Goal: Check status: Check status

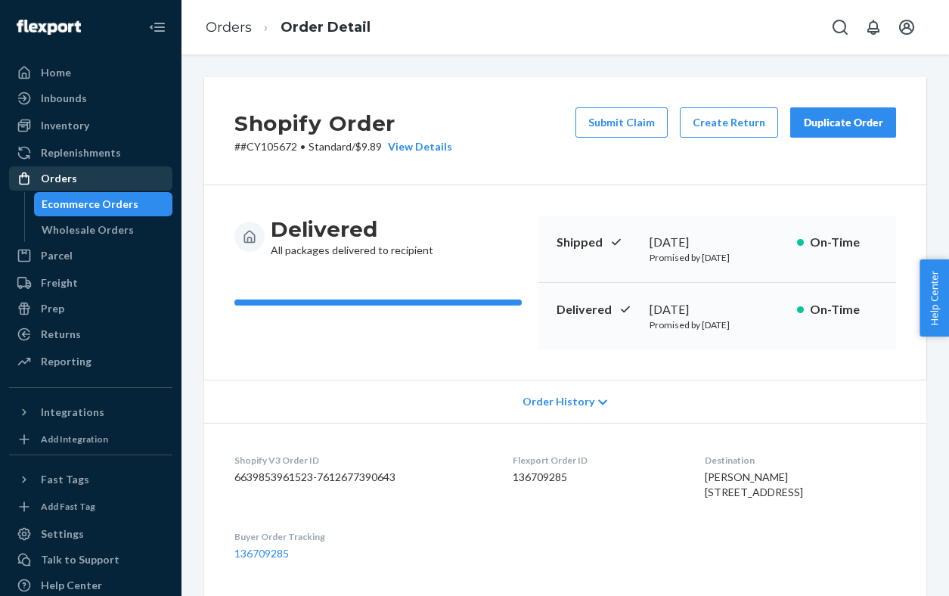
click at [82, 182] on div "Orders" at bounding box center [91, 178] width 160 height 21
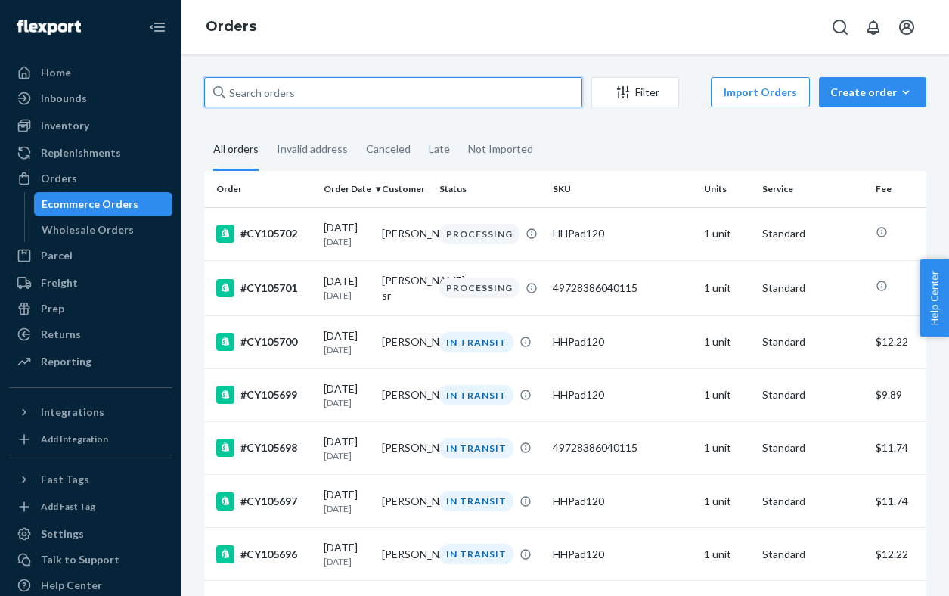
click at [463, 101] on input "text" at bounding box center [393, 92] width 378 height 30
paste input "CY105664"
type input "CY105664"
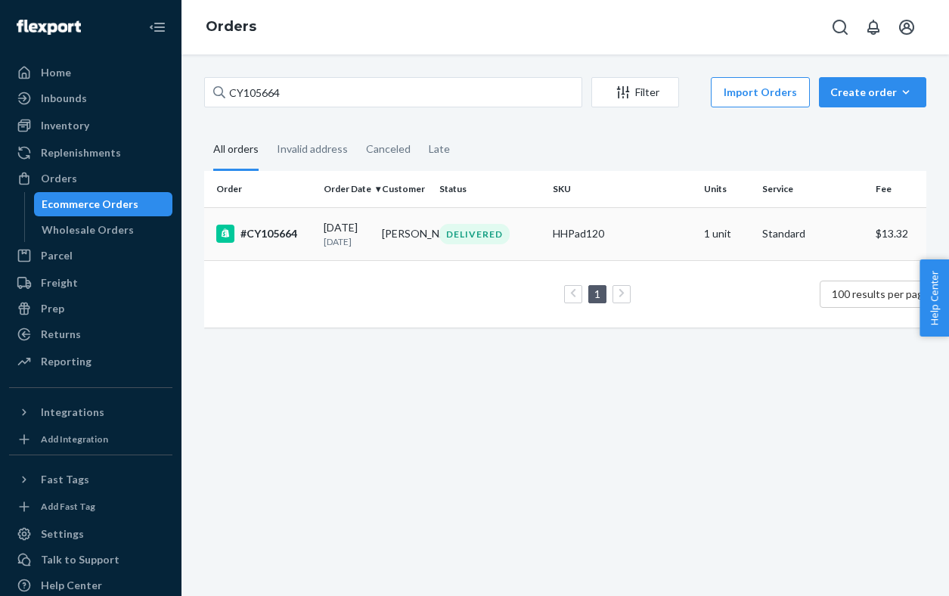
click at [331, 244] on p "[DATE]" at bounding box center [347, 241] width 46 height 13
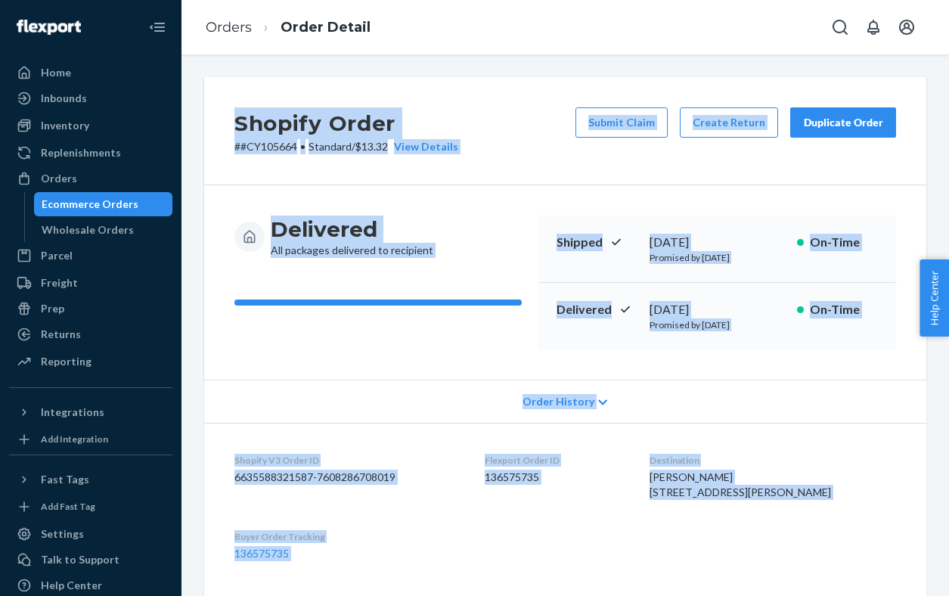
drag, startPoint x: 704, startPoint y: 580, endPoint x: 225, endPoint y: 110, distance: 670.3
click at [225, 110] on div "Shopify Order # #CY105664 • Standard / $13.32 View Details Submit Claim Create …" at bounding box center [565, 552] width 745 height 951
click at [378, 233] on h3 "Delivered" at bounding box center [352, 229] width 163 height 27
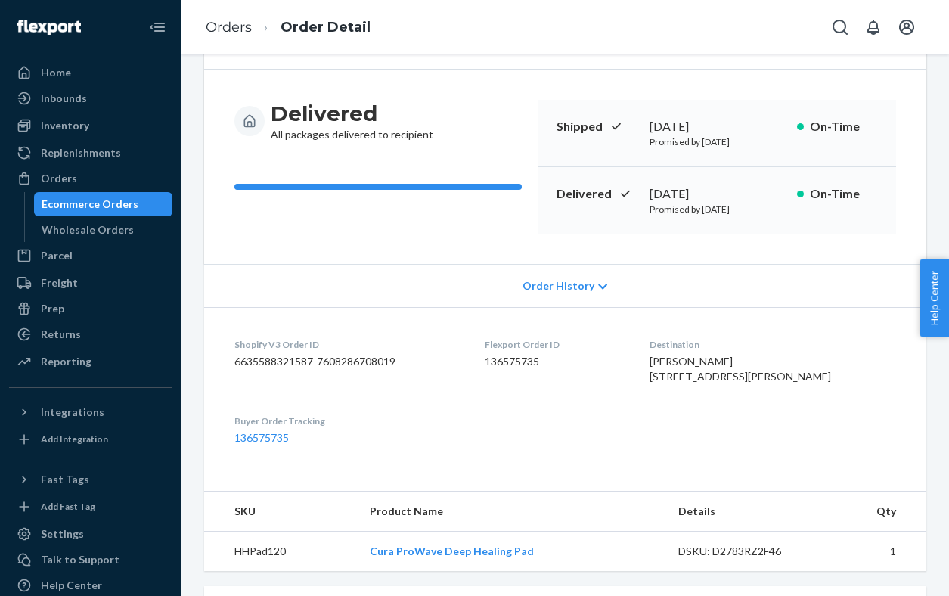
scroll to position [462, 0]
